Goal: Information Seeking & Learning: Learn about a topic

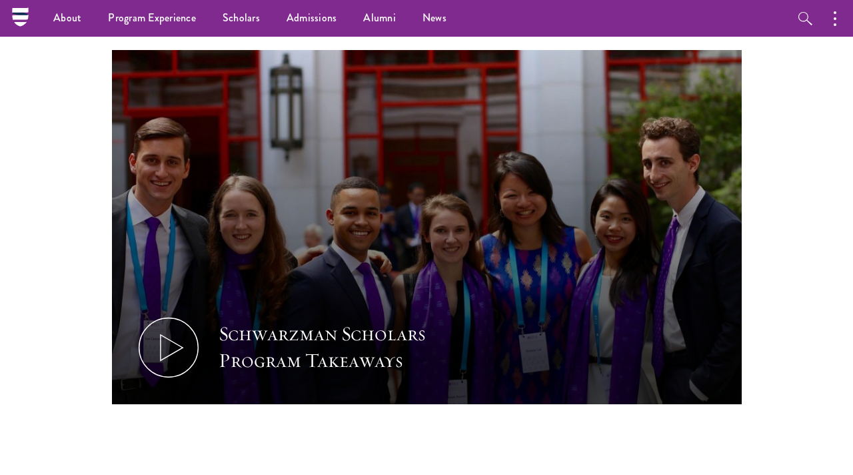
click at [522, 421] on div "Schwarzman Scholars Program Takeaways" at bounding box center [427, 268] width 630 height 437
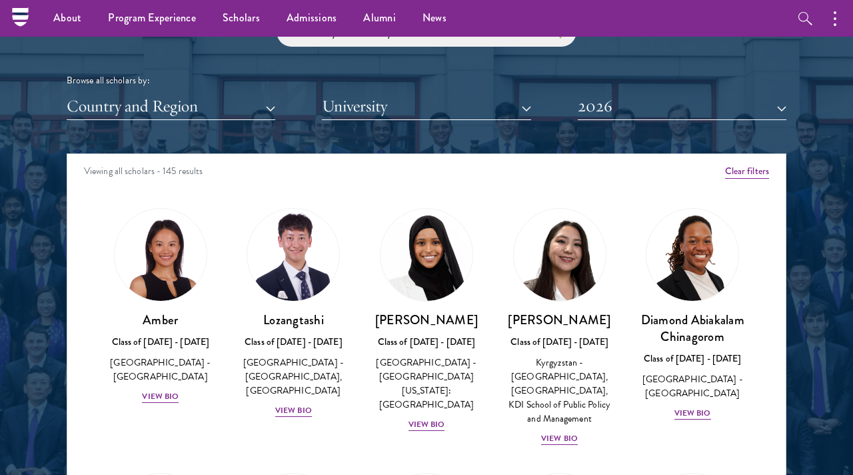
scroll to position [1552, 0]
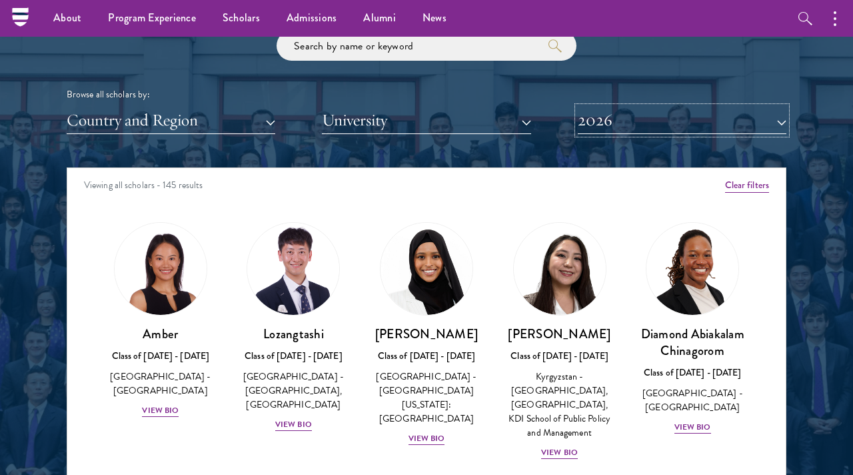
click at [632, 131] on button "2026" at bounding box center [682, 120] width 209 height 27
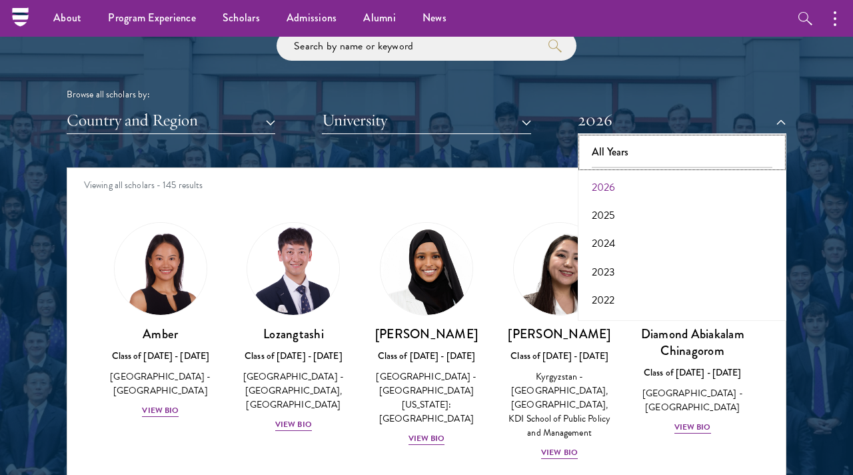
click at [632, 154] on button "All Years" at bounding box center [682, 152] width 201 height 28
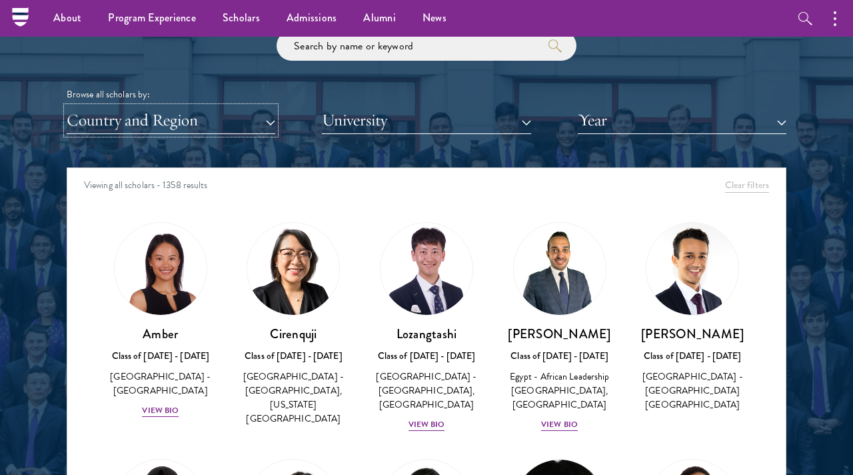
click at [183, 131] on button "Country and Region" at bounding box center [171, 120] width 209 height 27
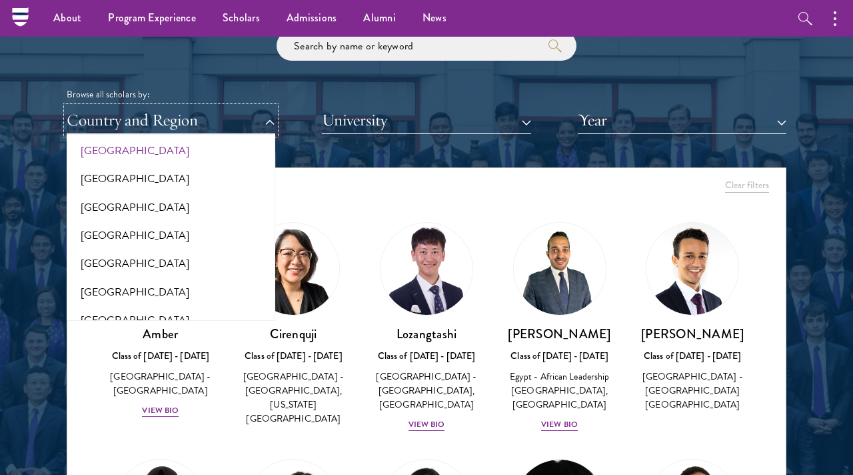
scroll to position [77, 0]
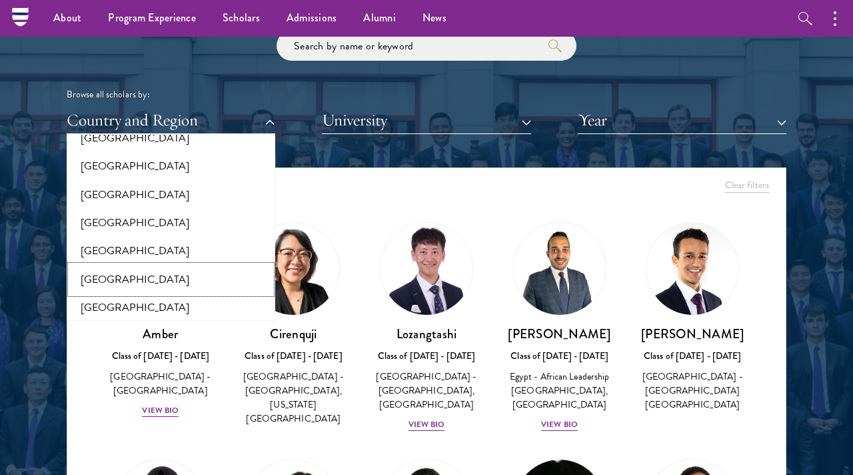
click at [115, 285] on button "[GEOGRAPHIC_DATA]" at bounding box center [171, 279] width 201 height 28
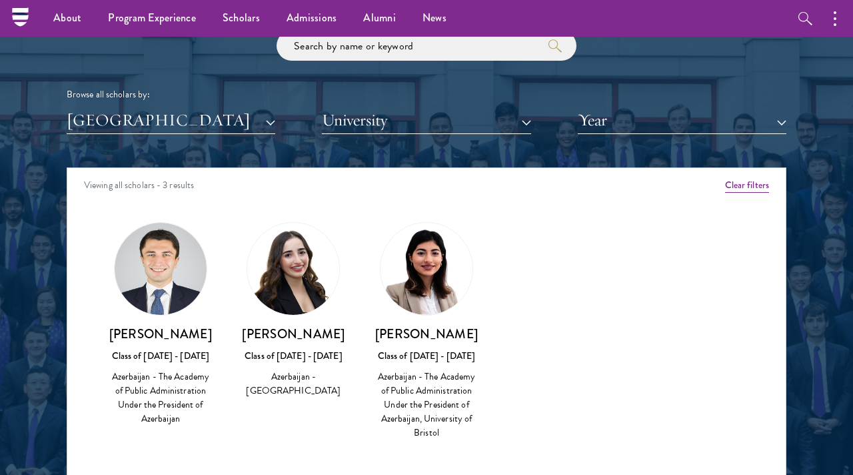
click at [421, 199] on div "Viewing all scholars - 3 results" at bounding box center [426, 186] width 719 height 37
click at [511, 183] on div "Viewing all scholars - 3 results" at bounding box center [426, 186] width 719 height 37
click at [516, 255] on div "Amber Class of [DATE] - [DATE] [GEOGRAPHIC_DATA] - [GEOGRAPHIC_DATA] View Bio C…" at bounding box center [426, 342] width 719 height 275
click at [431, 191] on div "Viewing all scholars - 3 results" at bounding box center [426, 186] width 719 height 37
click at [414, 188] on div "Viewing all scholars - 3 results" at bounding box center [426, 186] width 719 height 37
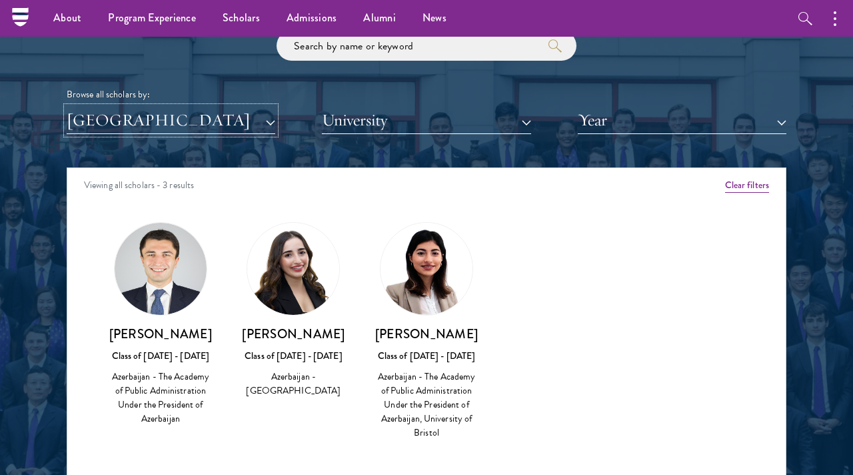
click at [222, 131] on button "[GEOGRAPHIC_DATA]" at bounding box center [171, 120] width 209 height 27
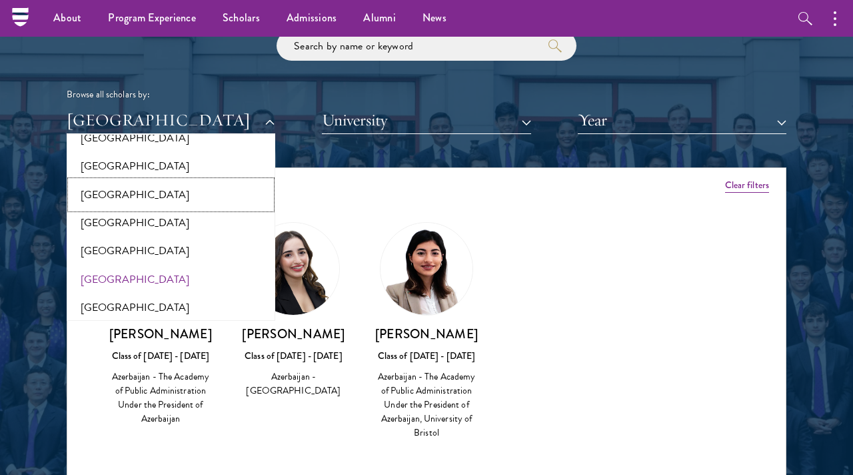
click at [109, 187] on button "[GEOGRAPHIC_DATA]" at bounding box center [171, 195] width 201 height 28
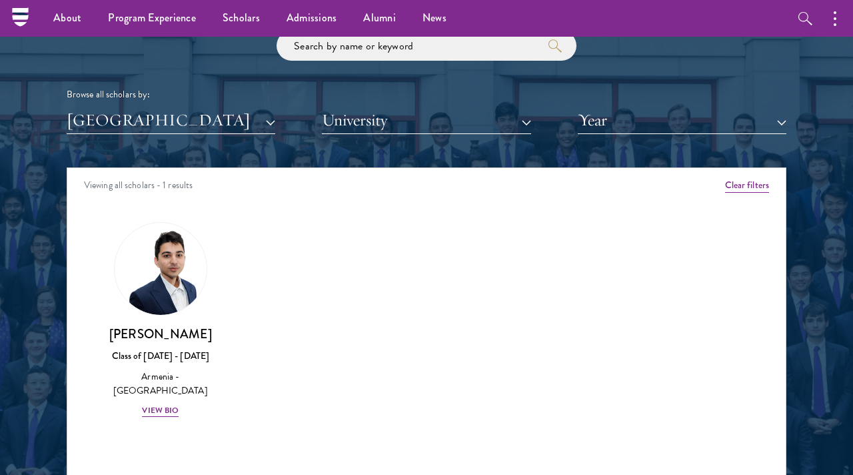
click at [260, 184] on div "Viewing all scholars - 1 results" at bounding box center [426, 186] width 719 height 37
click at [218, 125] on button "[GEOGRAPHIC_DATA]" at bounding box center [171, 120] width 209 height 27
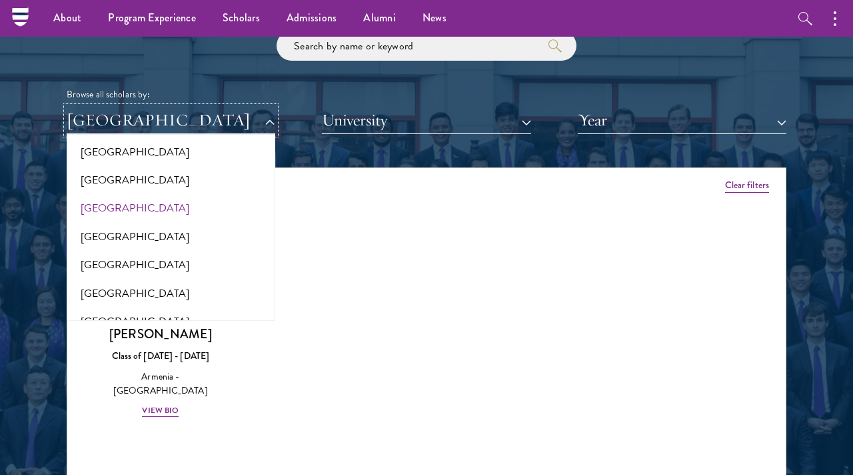
scroll to position [413, 0]
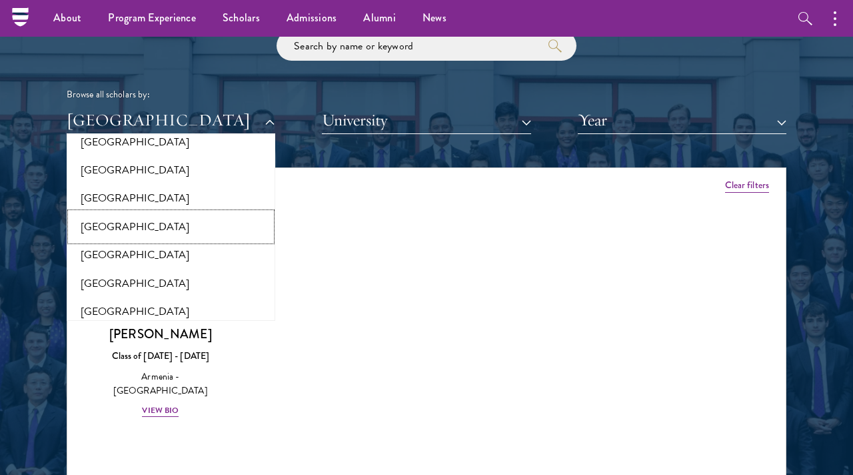
click at [101, 233] on button "[GEOGRAPHIC_DATA]" at bounding box center [171, 227] width 201 height 28
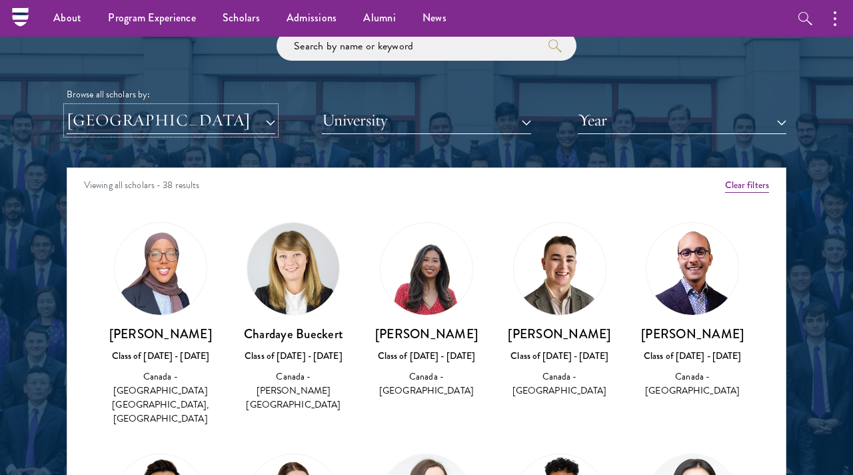
click at [237, 133] on button "[GEOGRAPHIC_DATA]" at bounding box center [171, 120] width 209 height 27
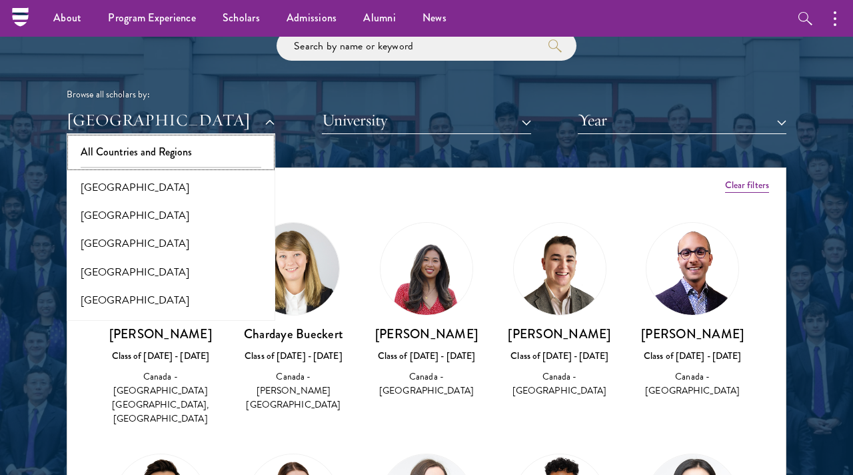
click at [178, 155] on button "All Countries and Regions" at bounding box center [171, 152] width 201 height 28
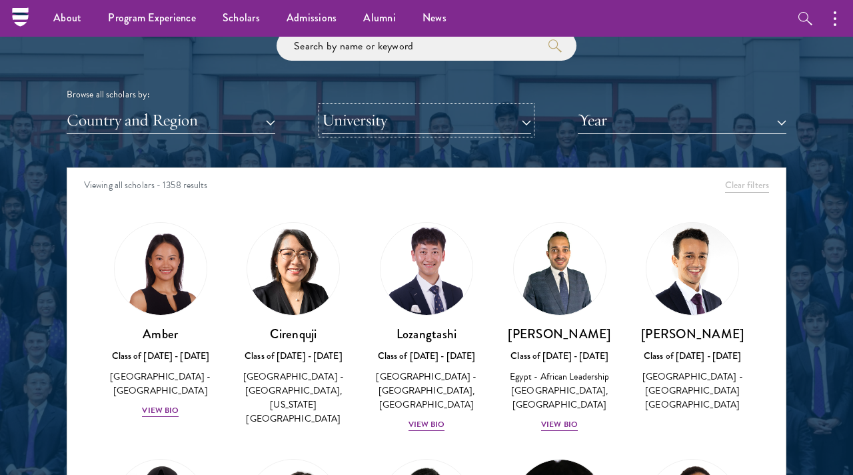
click at [339, 121] on button "University" at bounding box center [426, 120] width 209 height 27
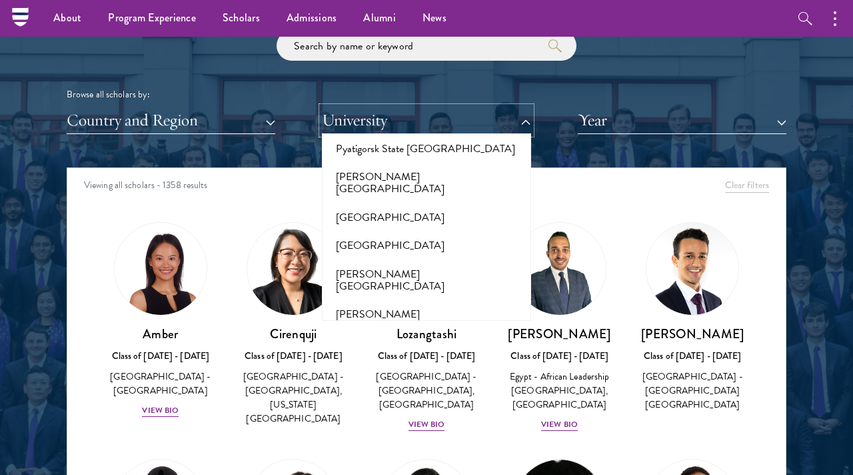
scroll to position [7184, 0]
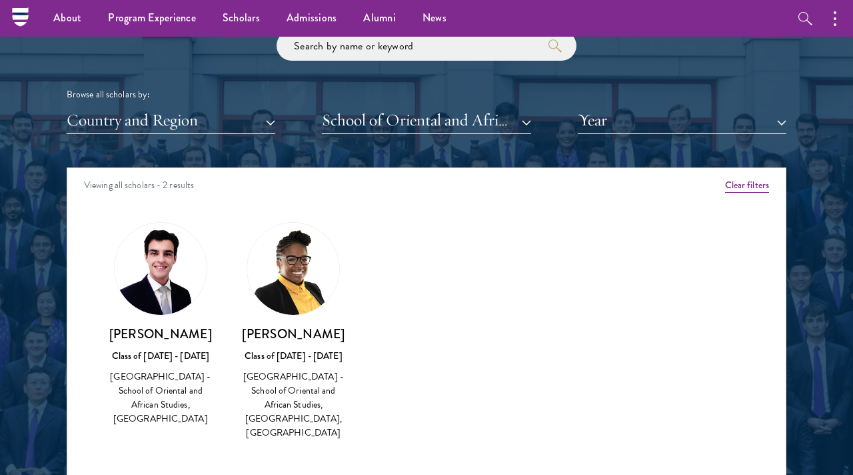
click at [414, 224] on div "Amber Class of [DATE] - [DATE] [GEOGRAPHIC_DATA] - [GEOGRAPHIC_DATA] View Bio C…" at bounding box center [426, 342] width 719 height 275
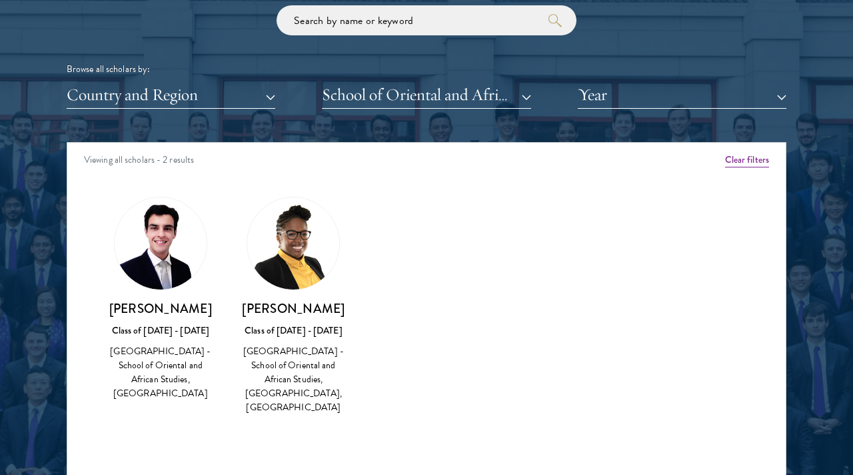
scroll to position [1616, 0]
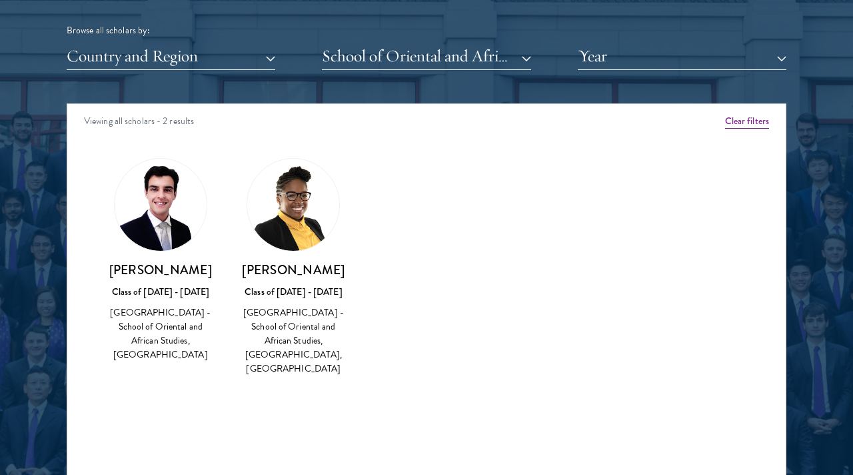
click at [415, 275] on div "Amber Class of [DATE] - [DATE] [GEOGRAPHIC_DATA] - [GEOGRAPHIC_DATA] View Bio C…" at bounding box center [426, 278] width 719 height 275
click at [309, 283] on div "[PERSON_NAME] Class of [DATE] - [DATE] [GEOGRAPHIC_DATA] - School of Oriental a…" at bounding box center [294, 318] width 107 height 115
click at [297, 315] on div "[GEOGRAPHIC_DATA] - School of Oriental and African Studies, [GEOGRAPHIC_DATA], …" at bounding box center [294, 340] width 107 height 70
click at [289, 245] on img at bounding box center [293, 205] width 92 height 92
click at [291, 197] on img at bounding box center [293, 205] width 92 height 92
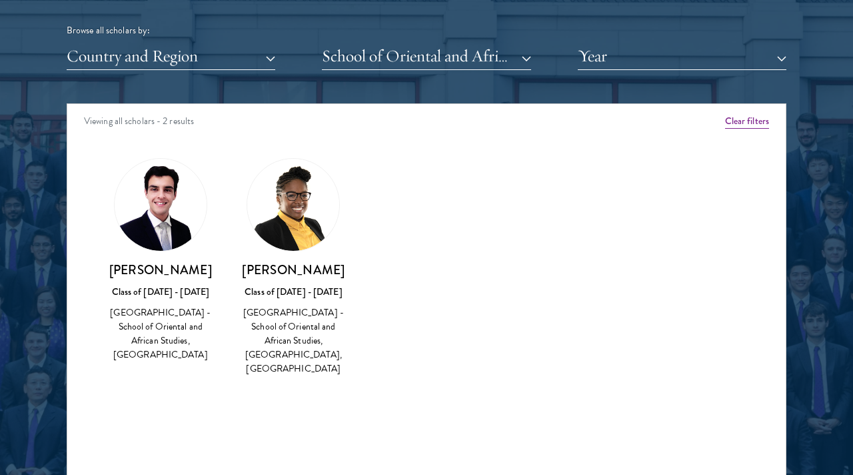
click at [291, 390] on div "Amber Class of [DATE] - [DATE] [GEOGRAPHIC_DATA] - [GEOGRAPHIC_DATA] View Bio C…" at bounding box center [426, 278] width 719 height 275
click at [291, 324] on div "[GEOGRAPHIC_DATA] - School of Oriental and African Studies, [GEOGRAPHIC_DATA], …" at bounding box center [294, 340] width 107 height 70
click at [289, 397] on div "Amber Class of [DATE] - [DATE] [GEOGRAPHIC_DATA] - [GEOGRAPHIC_DATA] View Bio C…" at bounding box center [426, 278] width 719 height 275
drag, startPoint x: 261, startPoint y: 268, endPoint x: 351, endPoint y: 268, distance: 90.7
click at [351, 268] on div "[PERSON_NAME] Class of [DATE] - [DATE] [GEOGRAPHIC_DATA] - School of Oriental a…" at bounding box center [293, 267] width 133 height 245
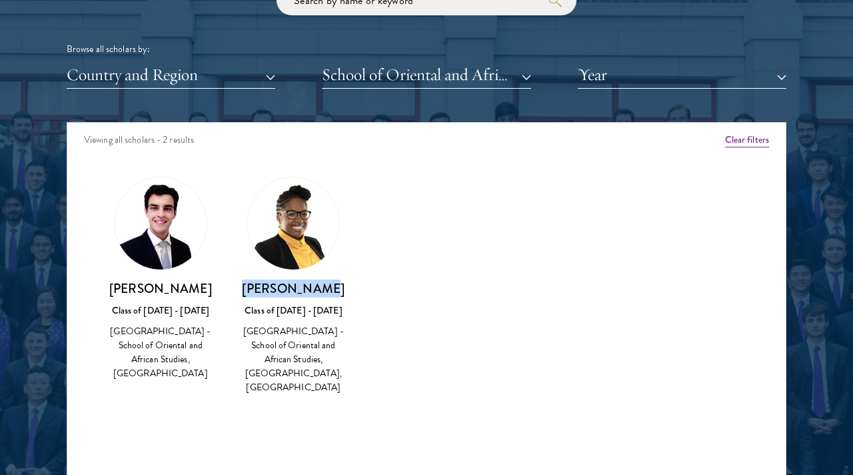
scroll to position [1598, 0]
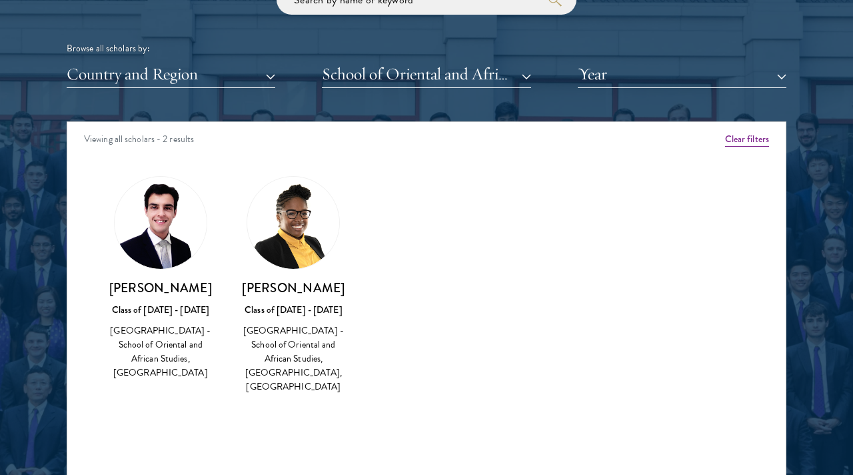
click at [550, 191] on div "Amber Class of [DATE] - [DATE] [GEOGRAPHIC_DATA] - [GEOGRAPHIC_DATA] View Bio C…" at bounding box center [426, 296] width 719 height 275
click at [214, 79] on button "Country and Region" at bounding box center [171, 74] width 209 height 27
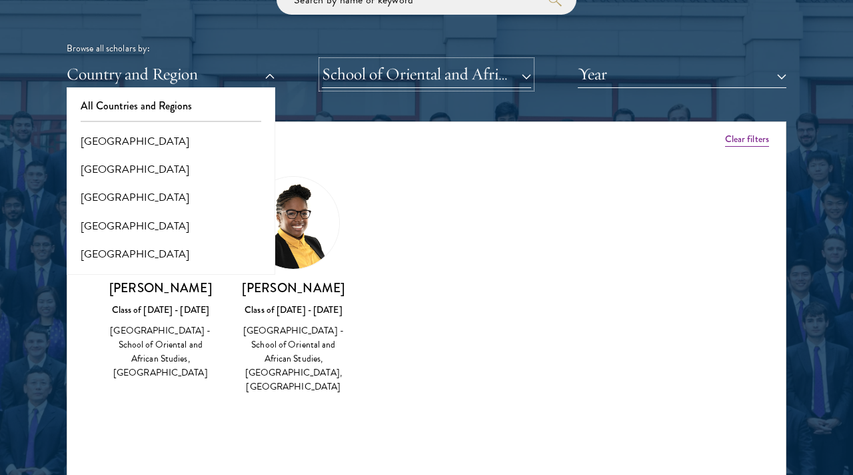
click at [340, 81] on button "School of Oriental and African Studies, [GEOGRAPHIC_DATA]" at bounding box center [426, 74] width 209 height 27
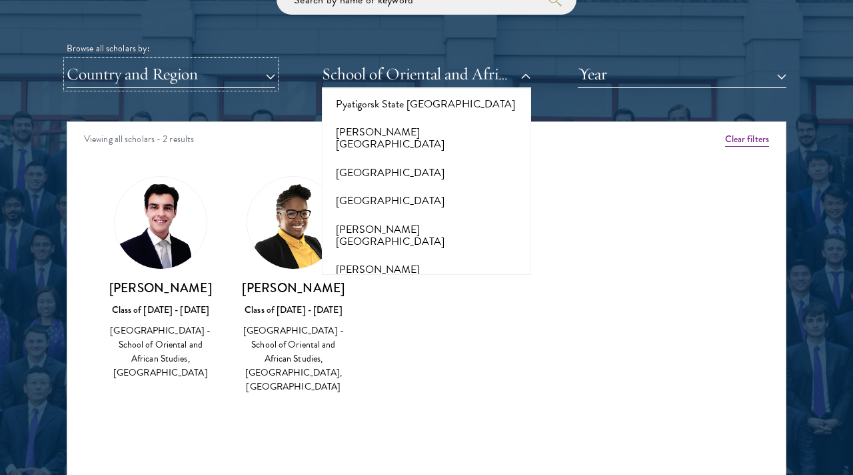
click at [242, 87] on button "Country and Region" at bounding box center [171, 74] width 209 height 27
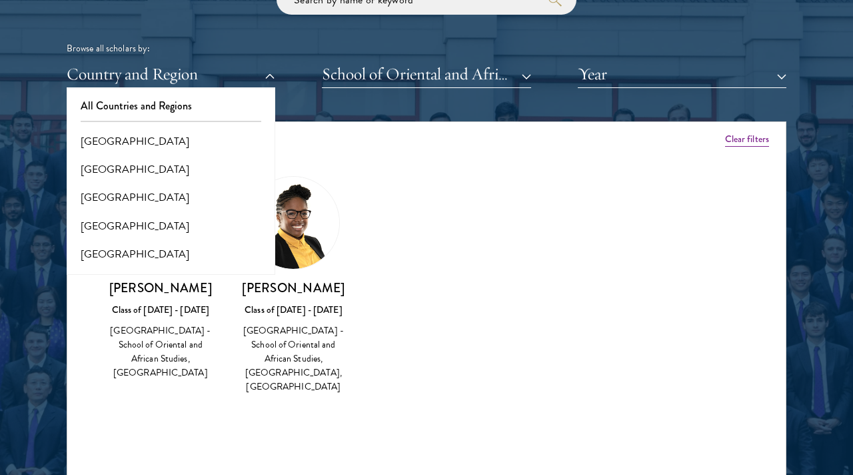
click at [317, 81] on div "Country and Region All Countries and Regions [GEOGRAPHIC_DATA] [GEOGRAPHIC_DATA…" at bounding box center [427, 74] width 720 height 27
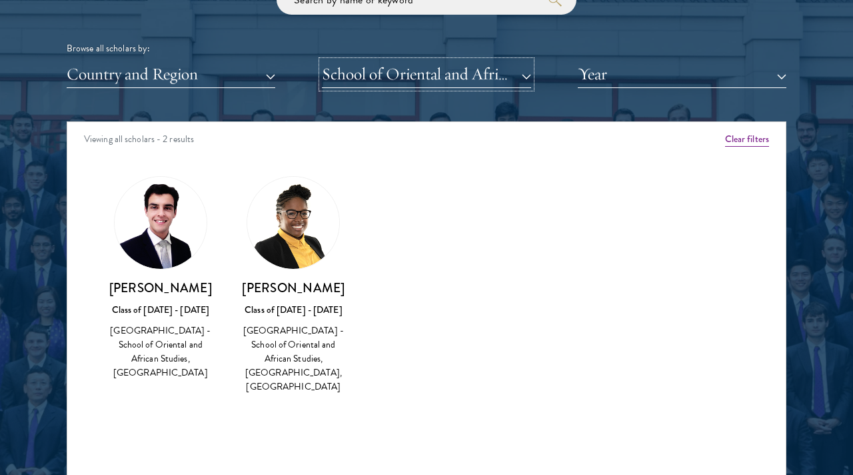
click at [341, 80] on button "School of Oriental and African Studies, [GEOGRAPHIC_DATA]" at bounding box center [426, 74] width 209 height 27
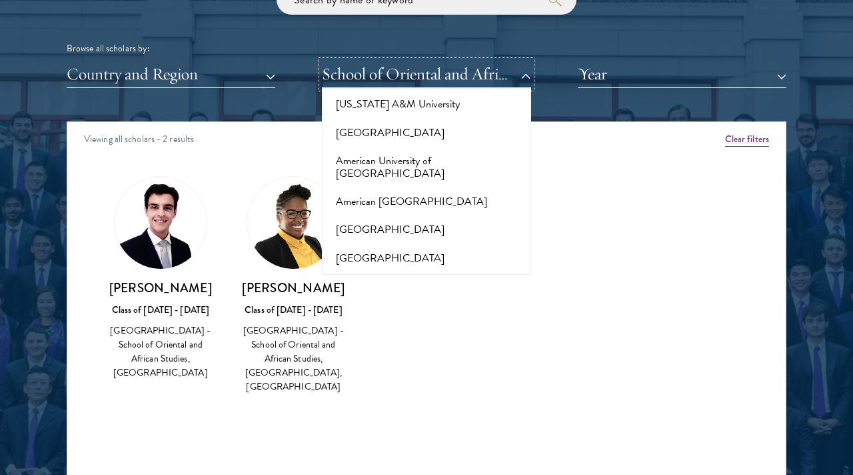
scroll to position [133, 0]
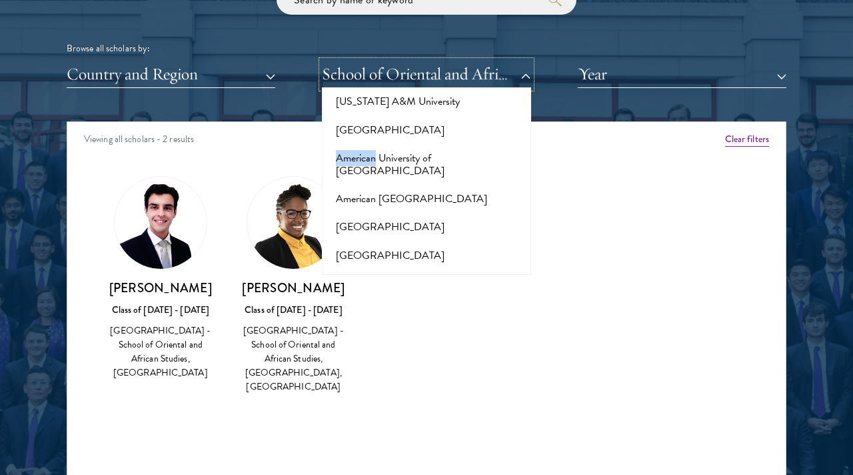
click at [367, 75] on button "School of Oriental and African Studies, [GEOGRAPHIC_DATA]" at bounding box center [426, 74] width 209 height 27
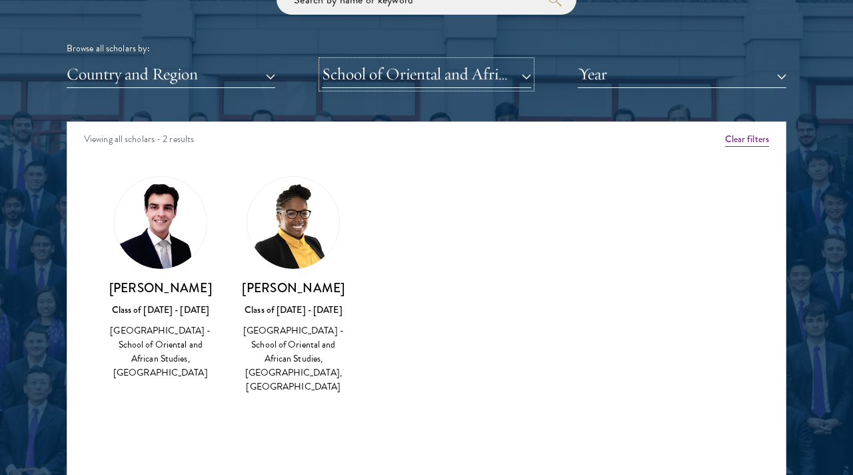
click at [367, 75] on button "School of Oriental and African Studies, [GEOGRAPHIC_DATA]" at bounding box center [426, 74] width 209 height 27
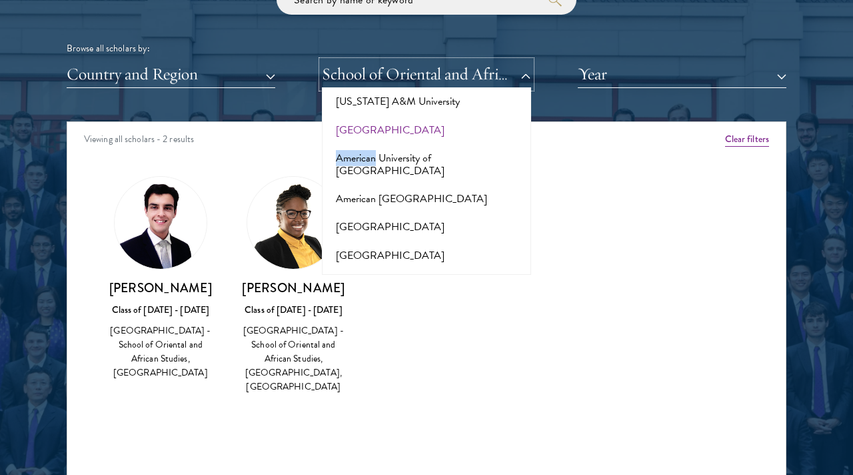
scroll to position [0, 0]
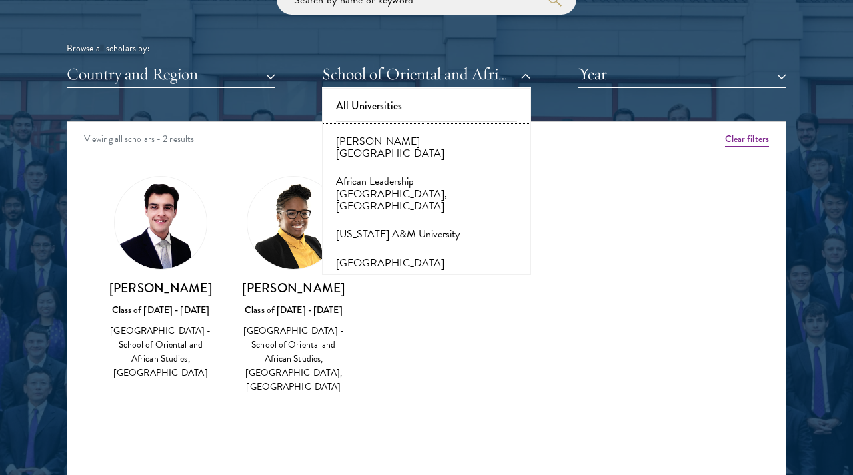
click at [365, 104] on button "All Universities" at bounding box center [426, 106] width 201 height 28
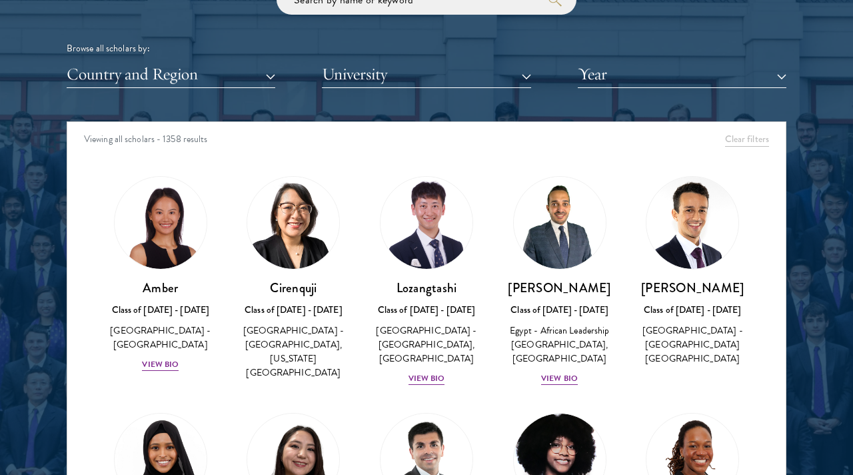
click at [239, 136] on div "Viewing all scholars - 1358 results" at bounding box center [426, 140] width 719 height 37
click at [203, 59] on div "Browse all scholars by: Country and Region All Countries and Regions [GEOGRAPHI…" at bounding box center [427, 36] width 720 height 103
click at [201, 65] on button "Country and Region" at bounding box center [171, 74] width 209 height 27
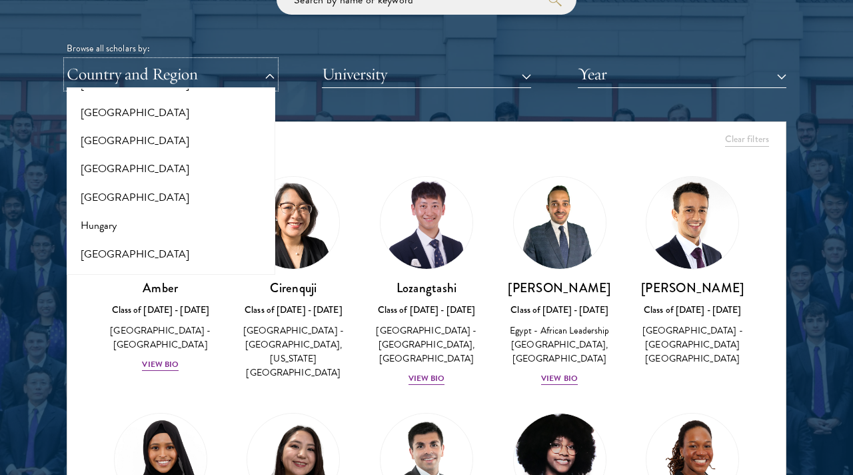
scroll to position [767, 0]
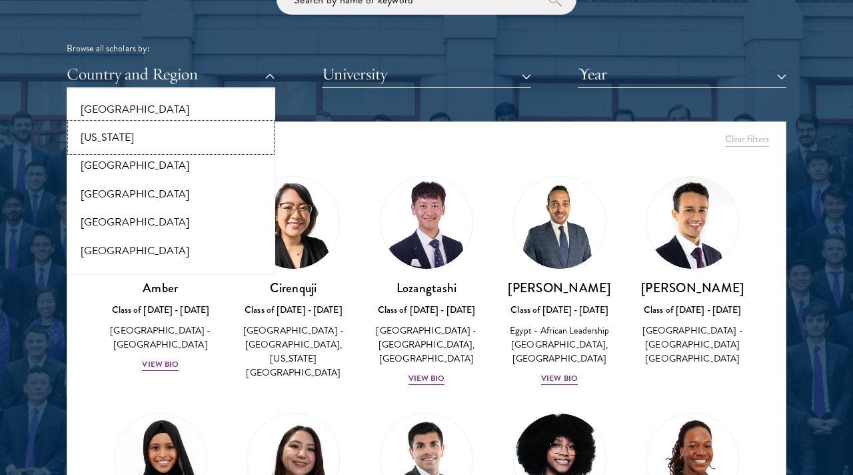
click at [175, 145] on button "[US_STATE]" at bounding box center [171, 137] width 201 height 28
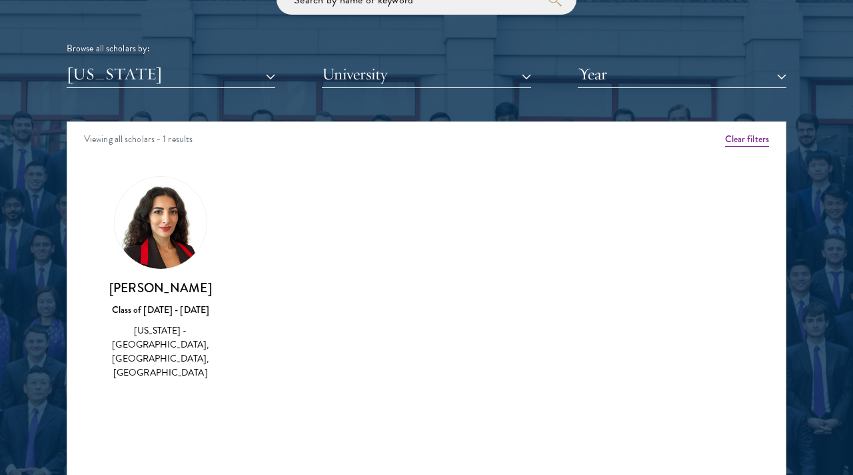
click at [278, 151] on div "Viewing all scholars - 1 results" at bounding box center [426, 140] width 719 height 37
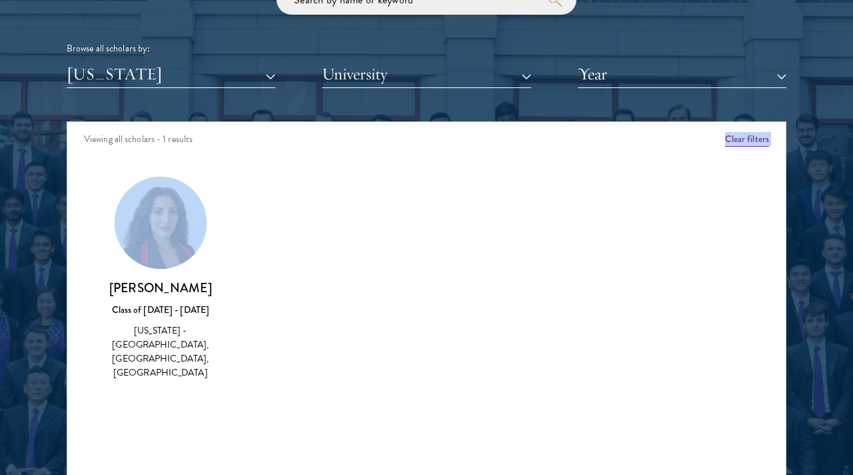
drag, startPoint x: 277, startPoint y: 239, endPoint x: 277, endPoint y: 151, distance: 88.0
click at [277, 151] on div "Viewing all scholars - 1 results Clear filters Amber Class of [DATE] - [DATE] […" at bounding box center [427, 321] width 720 height 400
click at [283, 165] on div "Amber Class of [DATE] - [DATE] [GEOGRAPHIC_DATA] - [GEOGRAPHIC_DATA] View Bio C…" at bounding box center [426, 289] width 719 height 261
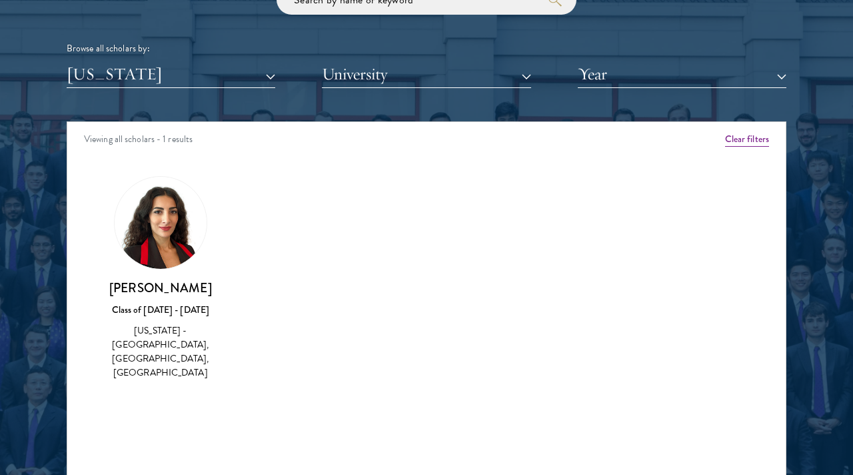
click at [281, 147] on div "Viewing all scholars - 1 results" at bounding box center [426, 140] width 719 height 37
click at [229, 83] on button "[US_STATE]" at bounding box center [171, 74] width 209 height 27
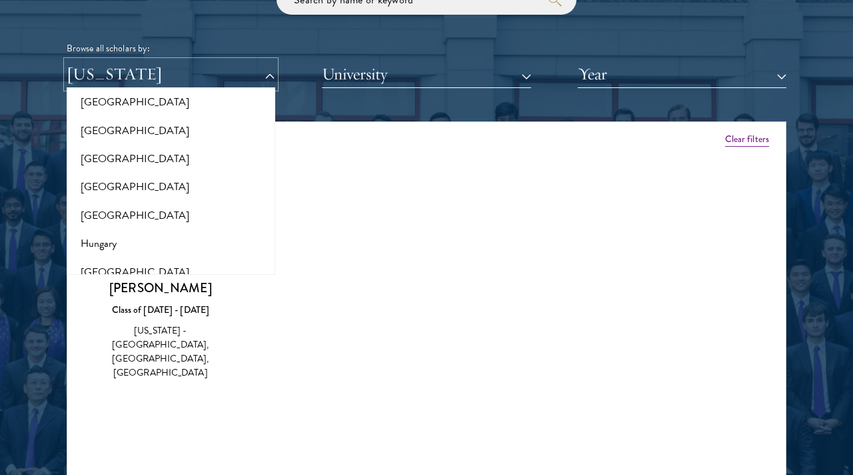
scroll to position [1103, 0]
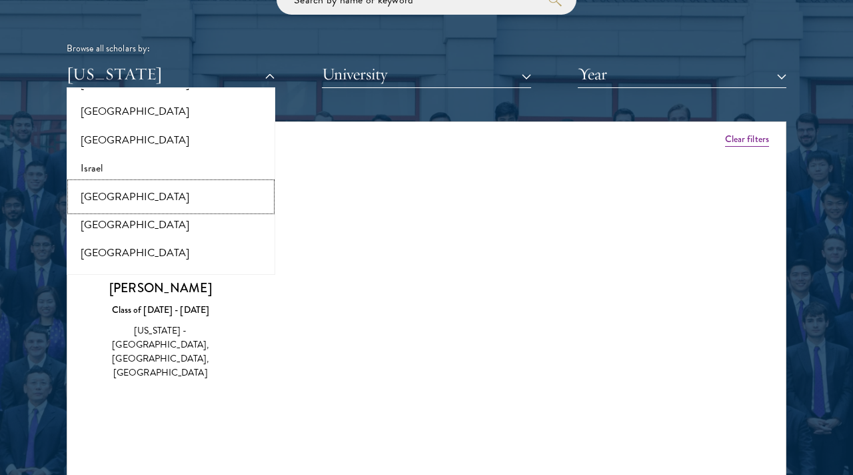
click at [197, 186] on button "[GEOGRAPHIC_DATA]" at bounding box center [171, 197] width 201 height 28
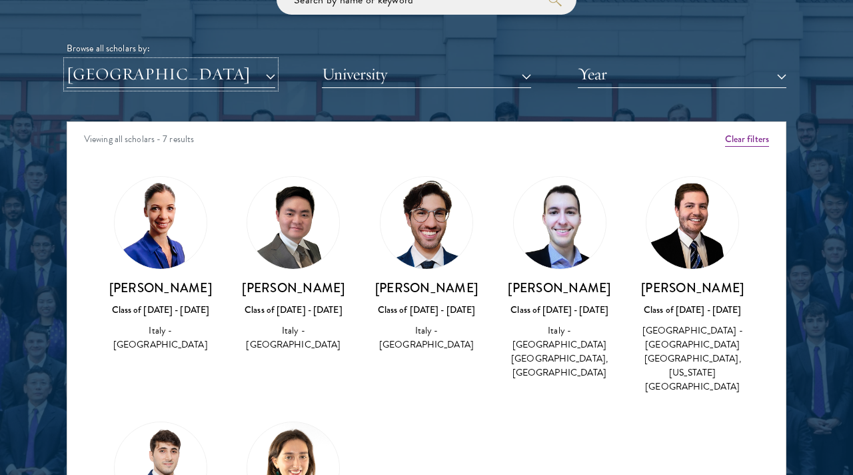
click at [233, 77] on button "[GEOGRAPHIC_DATA]" at bounding box center [171, 74] width 209 height 27
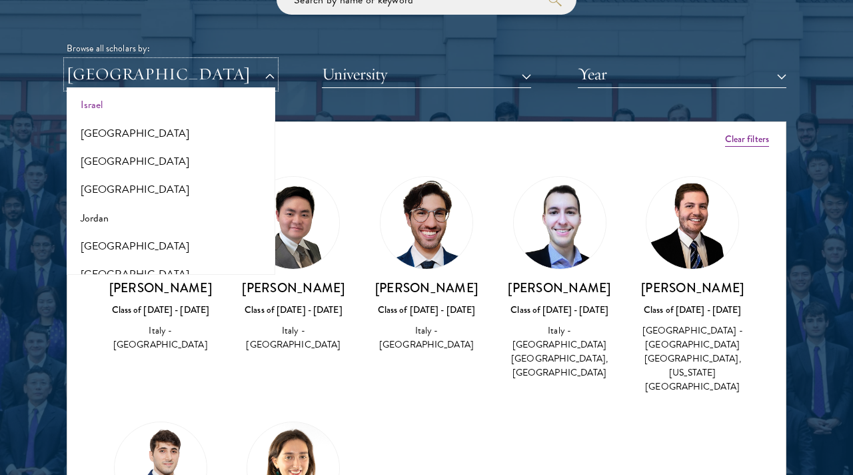
scroll to position [1167, 0]
click at [147, 110] on button "Israel" at bounding box center [171, 104] width 201 height 28
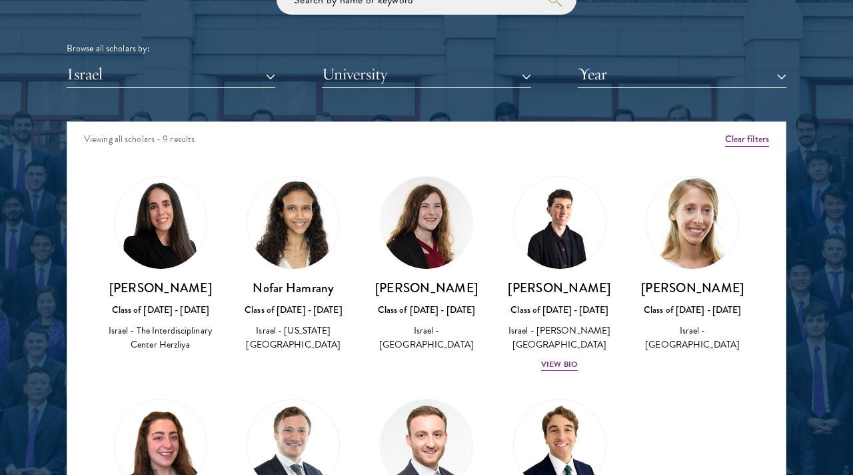
click at [383, 151] on div "Viewing all scholars - 9 results" at bounding box center [426, 140] width 719 height 37
click at [396, 91] on div "Scholar Directory Congratulations and welcome to the Schwarzman Scholars Class …" at bounding box center [427, 182] width 720 height 678
click at [381, 151] on div "Viewing all scholars - 9 results" at bounding box center [426, 140] width 719 height 37
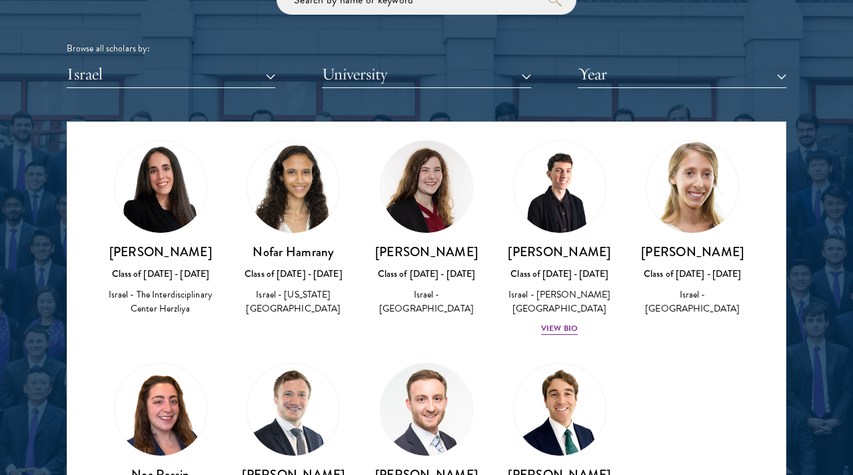
scroll to position [37, 0]
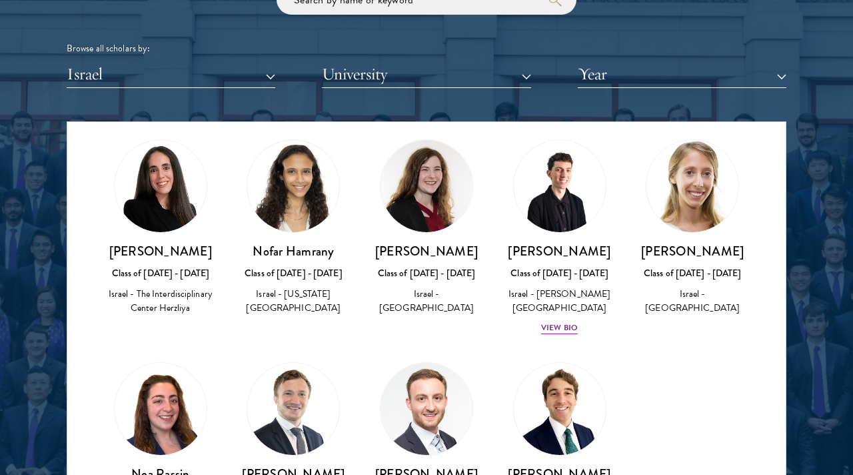
click at [366, 469] on div "[PERSON_NAME] Class of [DATE] - [DATE] [GEOGRAPHIC_DATA] - [GEOGRAPHIC_DATA]" at bounding box center [426, 450] width 133 height 203
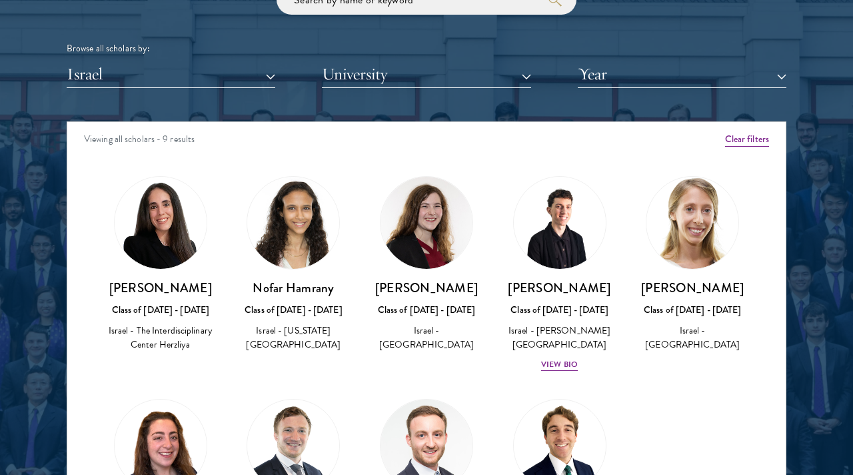
click at [363, 179] on div "[PERSON_NAME] Class of [DATE] - [DATE] Israel - [GEOGRAPHIC_DATA]" at bounding box center [426, 264] width 133 height 203
click at [236, 79] on button "Israel" at bounding box center [171, 74] width 209 height 27
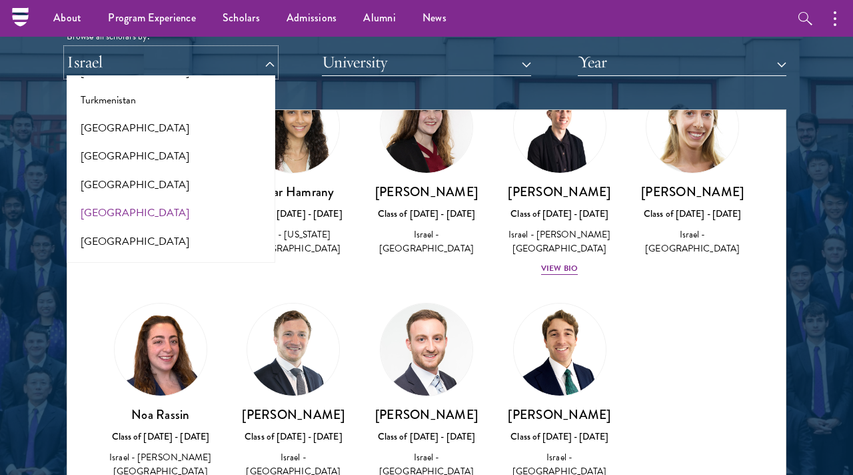
scroll to position [2696, 0]
click at [216, 152] on button "[GEOGRAPHIC_DATA]" at bounding box center [171, 157] width 201 height 28
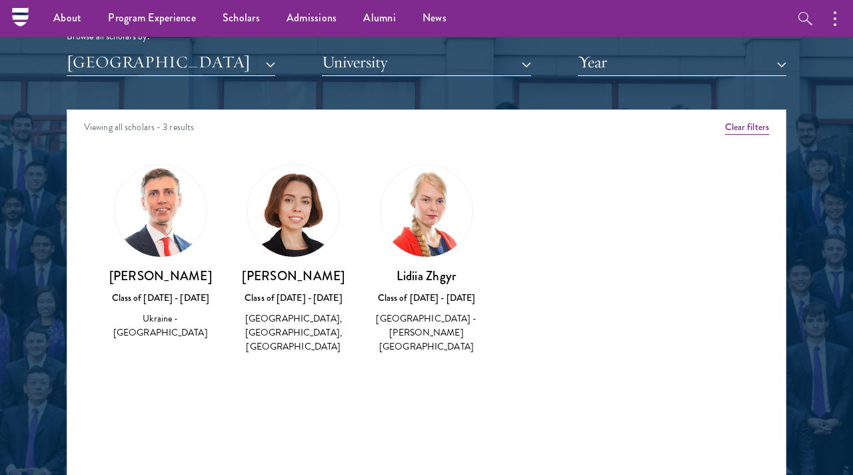
click at [216, 151] on div "[PERSON_NAME] Class of [DATE] - [DATE] [GEOGRAPHIC_DATA] - [GEOGRAPHIC_DATA]" at bounding box center [160, 252] width 133 height 203
click at [121, 351] on div "[PERSON_NAME] Class of [DATE] - [DATE] [GEOGRAPHIC_DATA] - [GEOGRAPHIC_DATA]" at bounding box center [160, 252] width 133 height 203
click at [106, 260] on div "[PERSON_NAME] Class of [DATE] - [DATE] [GEOGRAPHIC_DATA] - [GEOGRAPHIC_DATA]" at bounding box center [160, 252] width 133 height 203
click at [580, 227] on div "Amber Class of [DATE] - [DATE] [GEOGRAPHIC_DATA] - [GEOGRAPHIC_DATA] View Bio C…" at bounding box center [426, 270] width 719 height 247
click at [222, 69] on button "[GEOGRAPHIC_DATA]" at bounding box center [171, 62] width 209 height 27
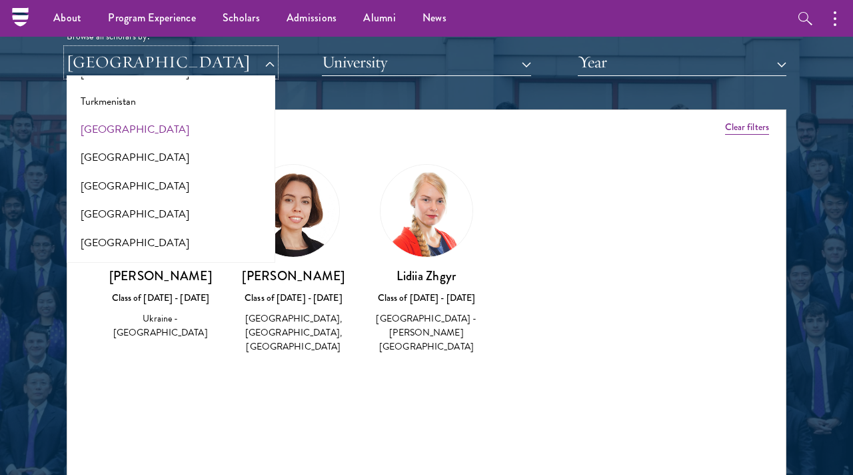
scroll to position [2673, 0]
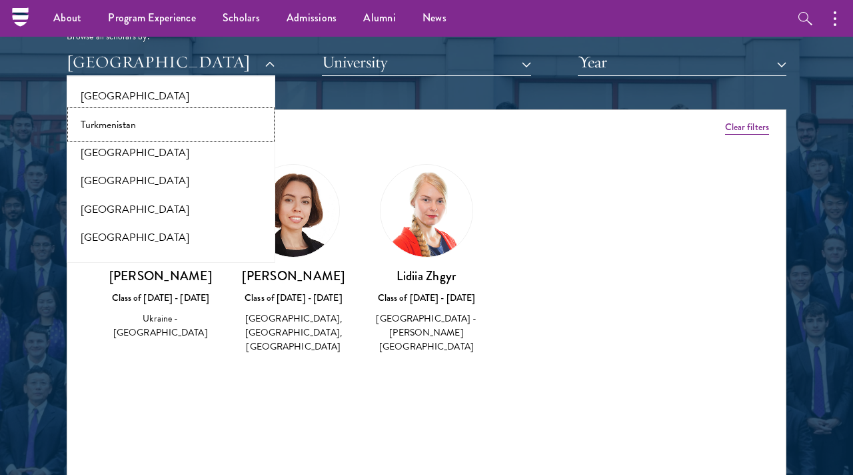
click at [194, 113] on button "Turkmenistan" at bounding box center [171, 125] width 201 height 28
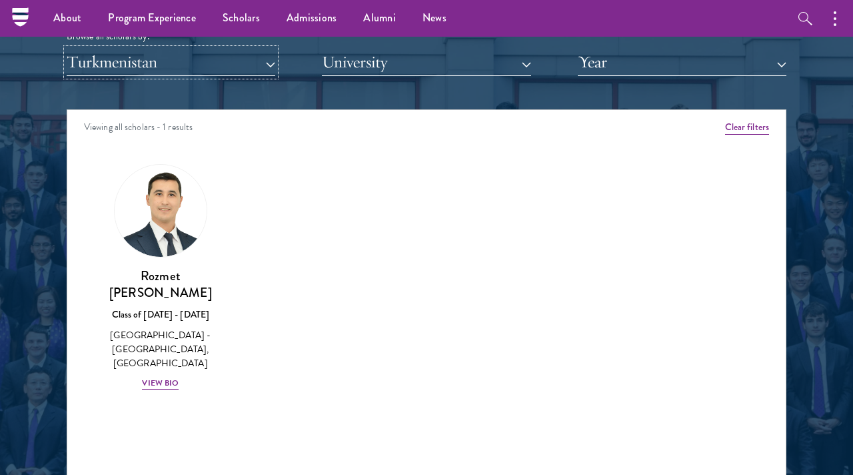
click at [201, 70] on button "Turkmenistan" at bounding box center [171, 62] width 209 height 27
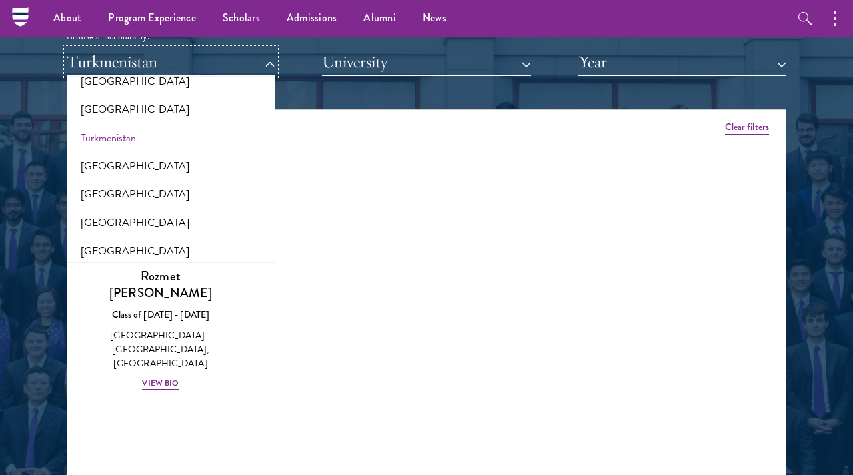
scroll to position [2658, 0]
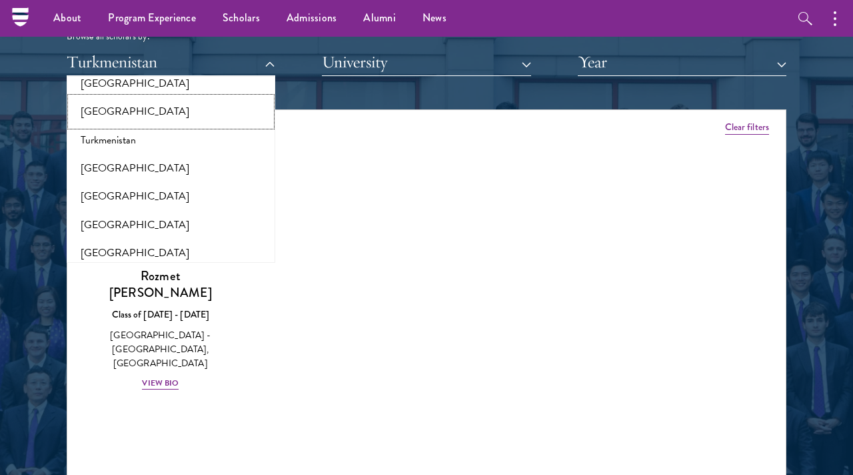
click at [197, 107] on button "[GEOGRAPHIC_DATA]" at bounding box center [171, 111] width 201 height 28
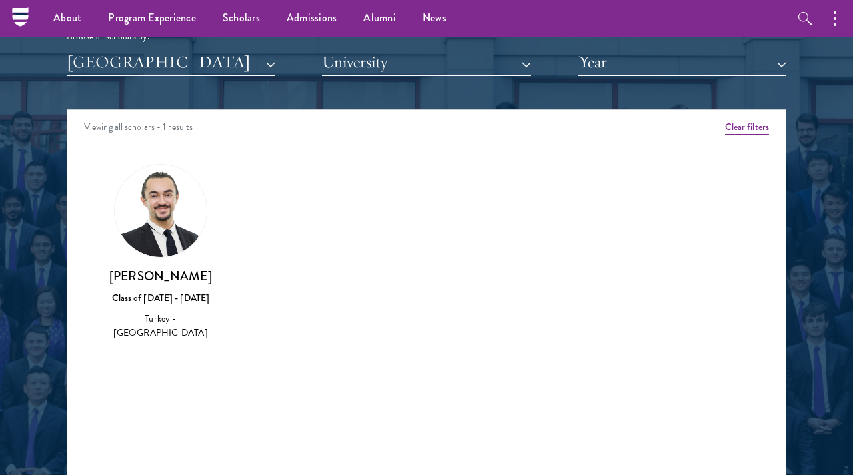
click at [233, 177] on div "Amber Class of [DATE] - [DATE] [GEOGRAPHIC_DATA] - [GEOGRAPHIC_DATA] View Bio C…" at bounding box center [426, 263] width 719 height 233
click at [212, 67] on button "[GEOGRAPHIC_DATA]" at bounding box center [171, 62] width 209 height 27
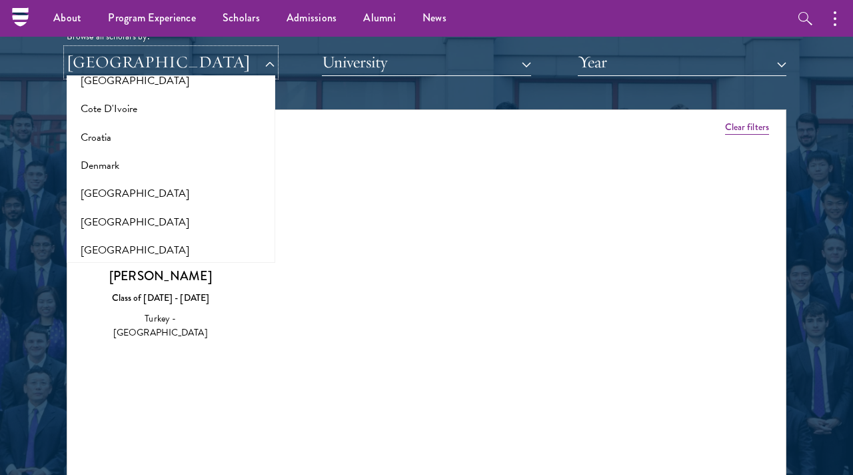
scroll to position [382, 0]
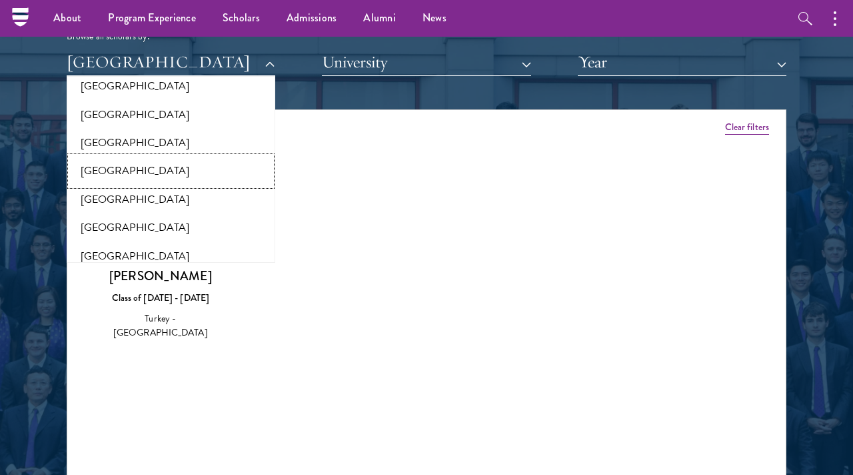
click at [212, 160] on button "[GEOGRAPHIC_DATA]" at bounding box center [171, 171] width 201 height 28
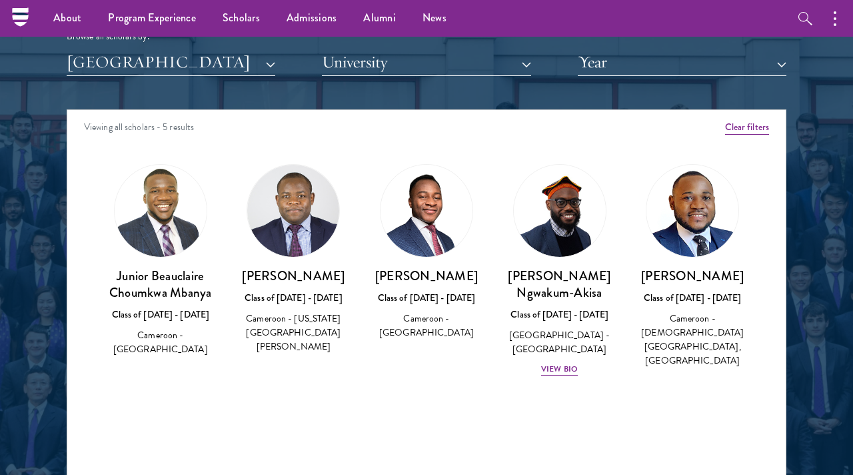
click at [212, 160] on div "[PERSON_NAME] Choumkwa Mbanya Class of [DATE] - [DATE] [GEOGRAPHIC_DATA] - [GEO…" at bounding box center [160, 261] width 133 height 220
click at [210, 68] on button "[GEOGRAPHIC_DATA]" at bounding box center [171, 62] width 209 height 27
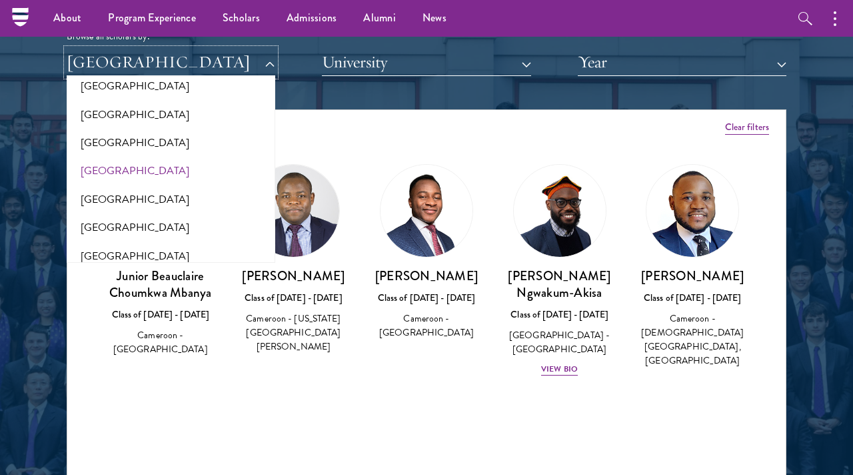
scroll to position [126, 0]
click at [211, 143] on button "[GEOGRAPHIC_DATA]" at bounding box center [171, 144] width 201 height 28
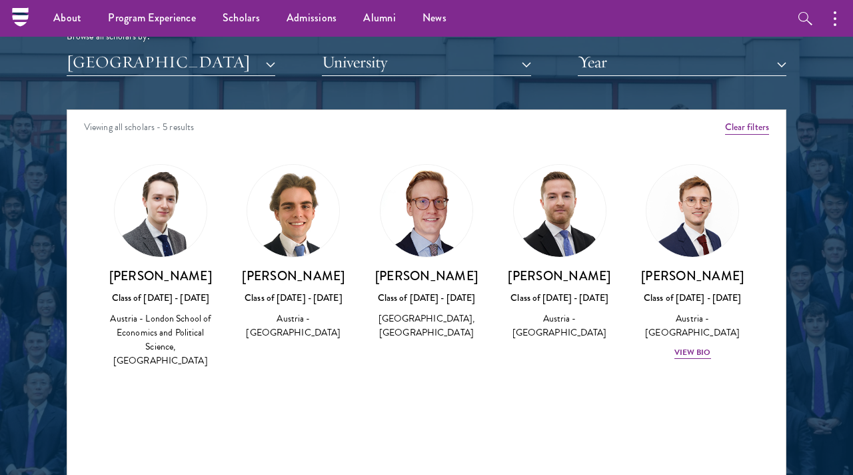
click at [211, 143] on div "Viewing all scholars - 5 results" at bounding box center [426, 128] width 719 height 37
drag, startPoint x: 234, startPoint y: 369, endPoint x: 327, endPoint y: 183, distance: 207.2
click at [327, 184] on div "Amber Class of [DATE] - [DATE] [GEOGRAPHIC_DATA] - [GEOGRAPHIC_DATA] View Bio C…" at bounding box center [426, 277] width 719 height 261
drag, startPoint x: 353, startPoint y: 157, endPoint x: 279, endPoint y: 155, distance: 74.0
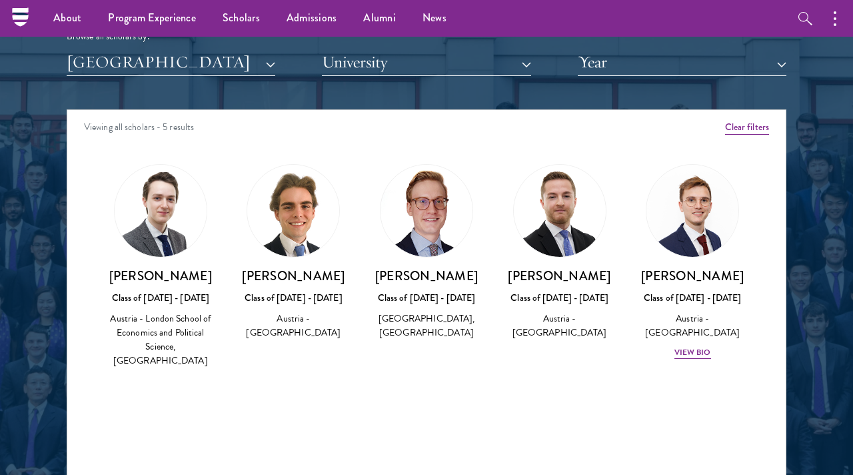
click at [353, 157] on div "[PERSON_NAME] Class of [DATE] - [DATE] [GEOGRAPHIC_DATA] - [GEOGRAPHIC_DATA] [G…" at bounding box center [293, 252] width 133 height 203
click at [179, 70] on button "[GEOGRAPHIC_DATA]" at bounding box center [171, 62] width 209 height 27
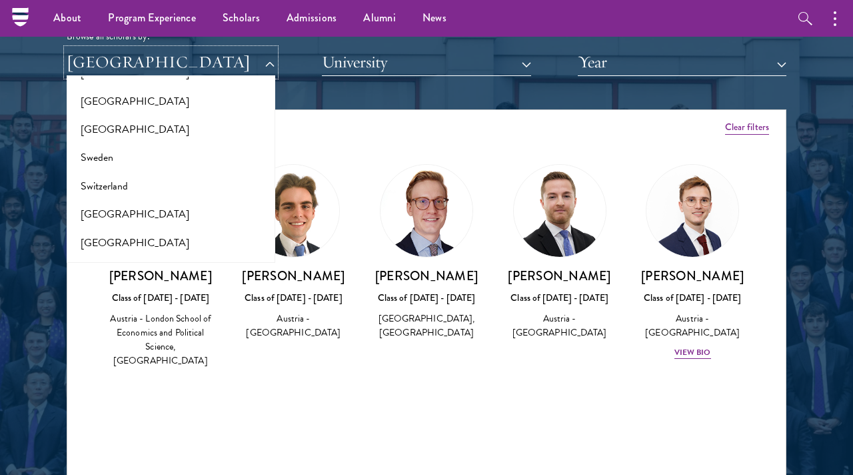
scroll to position [2412, 0]
click at [163, 179] on button "Switzerland" at bounding box center [171, 187] width 201 height 28
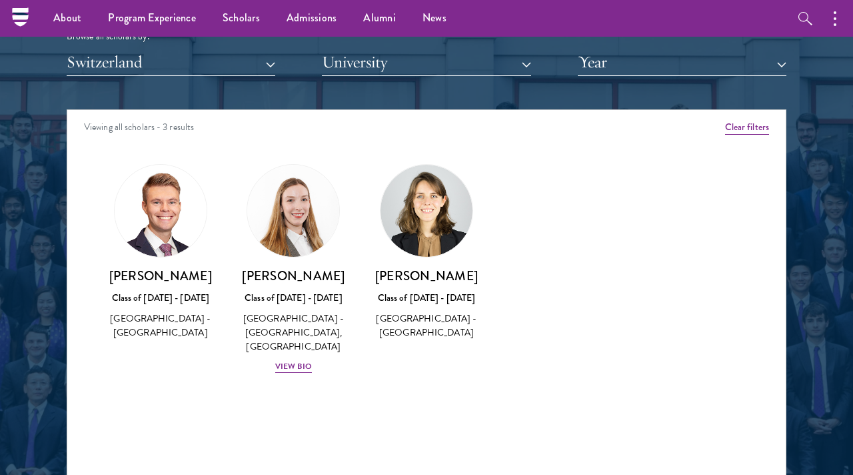
click at [225, 145] on div "Viewing all scholars - 3 results" at bounding box center [426, 128] width 719 height 37
click at [355, 222] on div "[PERSON_NAME] Class of [DATE] - [DATE] [GEOGRAPHIC_DATA] - [GEOGRAPHIC_DATA], […" at bounding box center [293, 269] width 133 height 237
click at [87, 207] on div "Amber Class of [DATE] - [DATE] [GEOGRAPHIC_DATA] - [GEOGRAPHIC_DATA] View Bio C…" at bounding box center [426, 280] width 719 height 267
drag, startPoint x: 127, startPoint y: 277, endPoint x: 199, endPoint y: 277, distance: 72.0
click at [199, 277] on h3 "[PERSON_NAME]" at bounding box center [160, 275] width 107 height 17
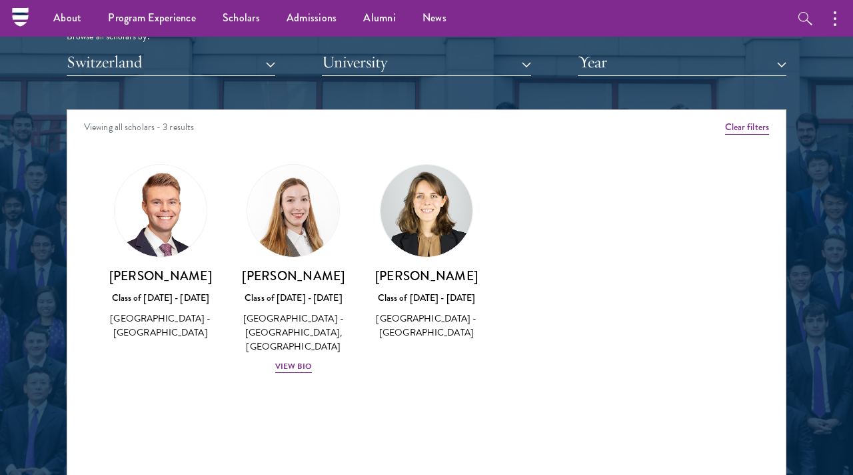
click at [190, 79] on div "Scholar Directory Congratulations and welcome to the Schwarzman Scholars Class …" at bounding box center [427, 170] width 720 height 678
click at [190, 74] on button "Switzerland" at bounding box center [171, 62] width 209 height 27
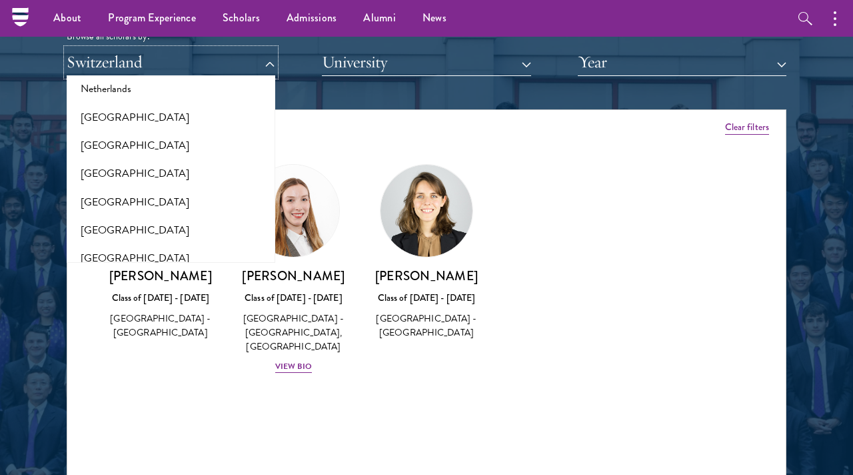
scroll to position [1800, 0]
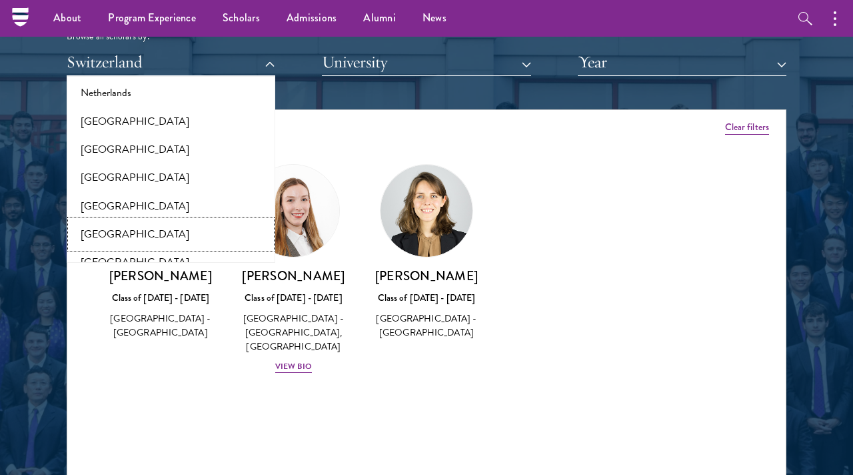
click at [177, 220] on button "[GEOGRAPHIC_DATA]" at bounding box center [171, 234] width 201 height 28
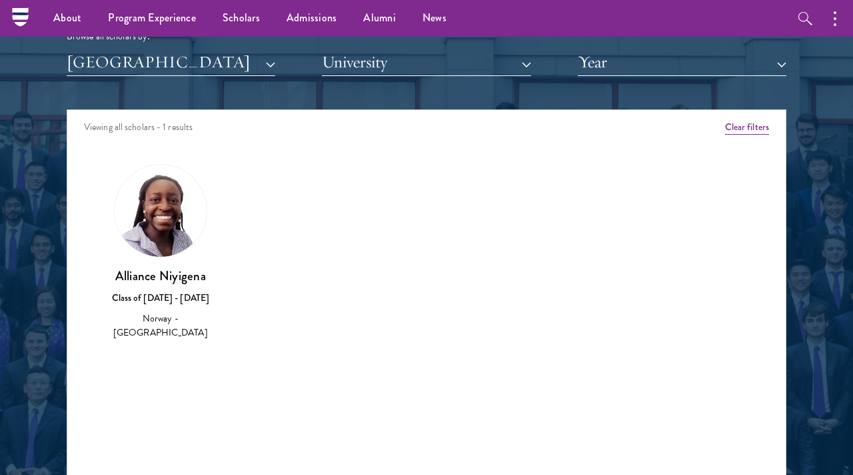
click at [275, 227] on div "Amber Class of [DATE] - [DATE] [GEOGRAPHIC_DATA] - [GEOGRAPHIC_DATA] View Bio C…" at bounding box center [426, 263] width 719 height 233
